Goal: Communication & Community: Answer question/provide support

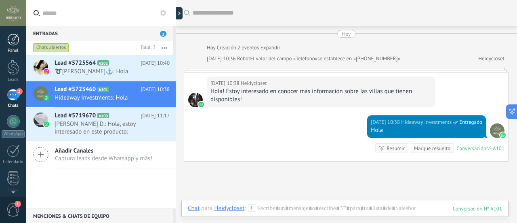
click at [13, 43] on div at bounding box center [13, 40] width 12 height 12
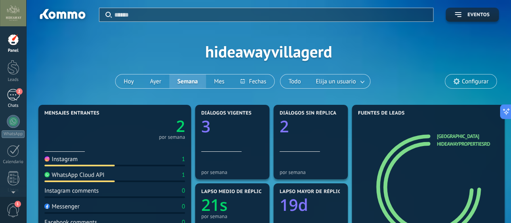
click at [13, 92] on div "2" at bounding box center [13, 95] width 13 height 12
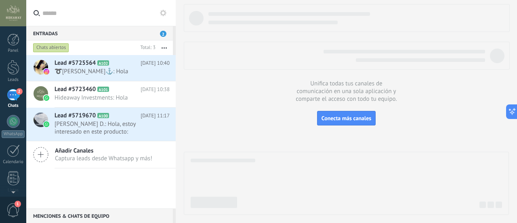
click at [164, 33] on span "2" at bounding box center [163, 34] width 6 height 6
click at [236, 17] on div "Entradas 2 Chats abiertos Total: 3 Silenciar Acciones múltiples Ordenar Más rec…" at bounding box center [271, 111] width 491 height 223
type textarea "**********"
click at [133, 173] on div "Lead #5725564 A102 [DATE] 10:40 ➰[PERSON_NAME]⚓️: Hola Lead #5723460 A101" at bounding box center [101, 131] width 150 height 153
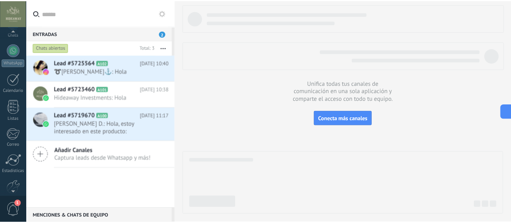
scroll to position [113, 0]
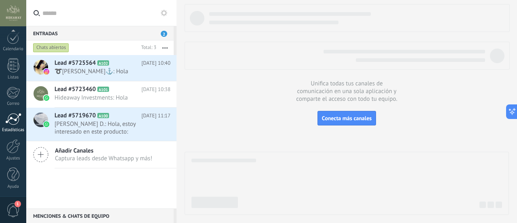
click at [7, 119] on div at bounding box center [13, 119] width 16 height 12
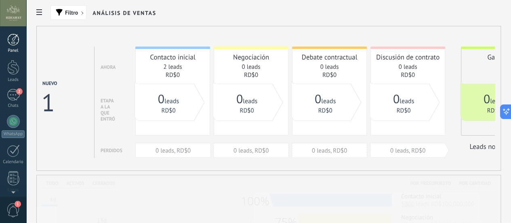
click at [11, 48] on div "Panel" at bounding box center [13, 50] width 23 height 5
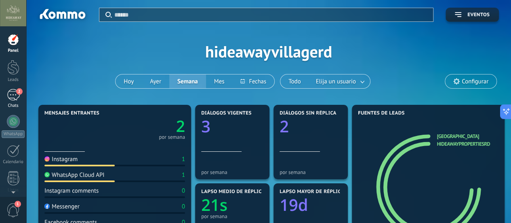
click at [11, 100] on div "2" at bounding box center [13, 95] width 13 height 12
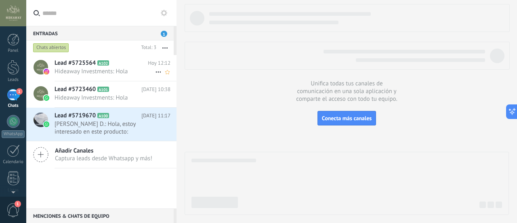
click at [104, 70] on span "Hideaway Investments: Hola" at bounding box center [105, 71] width 101 height 8
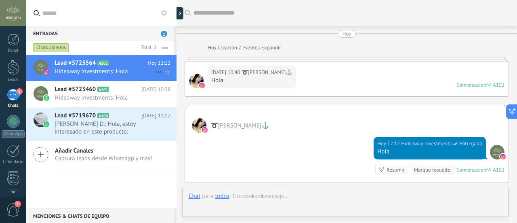
scroll to position [99, 0]
